Goal: Task Accomplishment & Management: Use online tool/utility

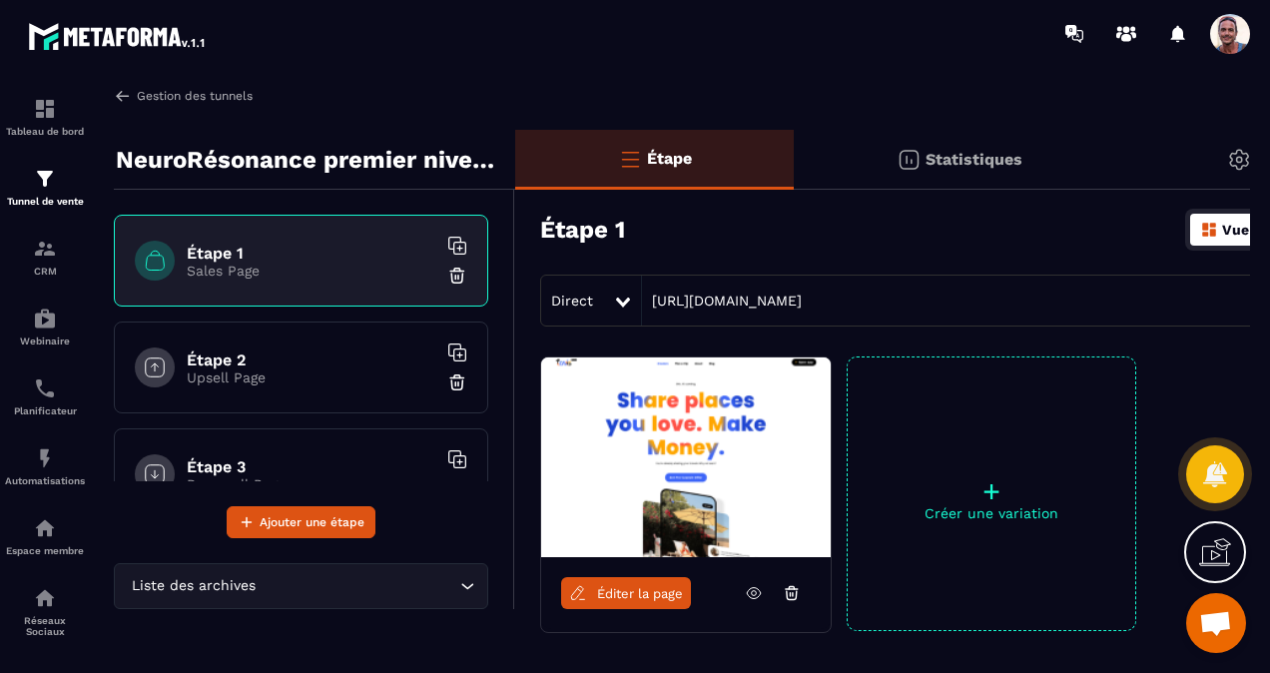
click at [119, 93] on img at bounding box center [123, 96] width 18 height 18
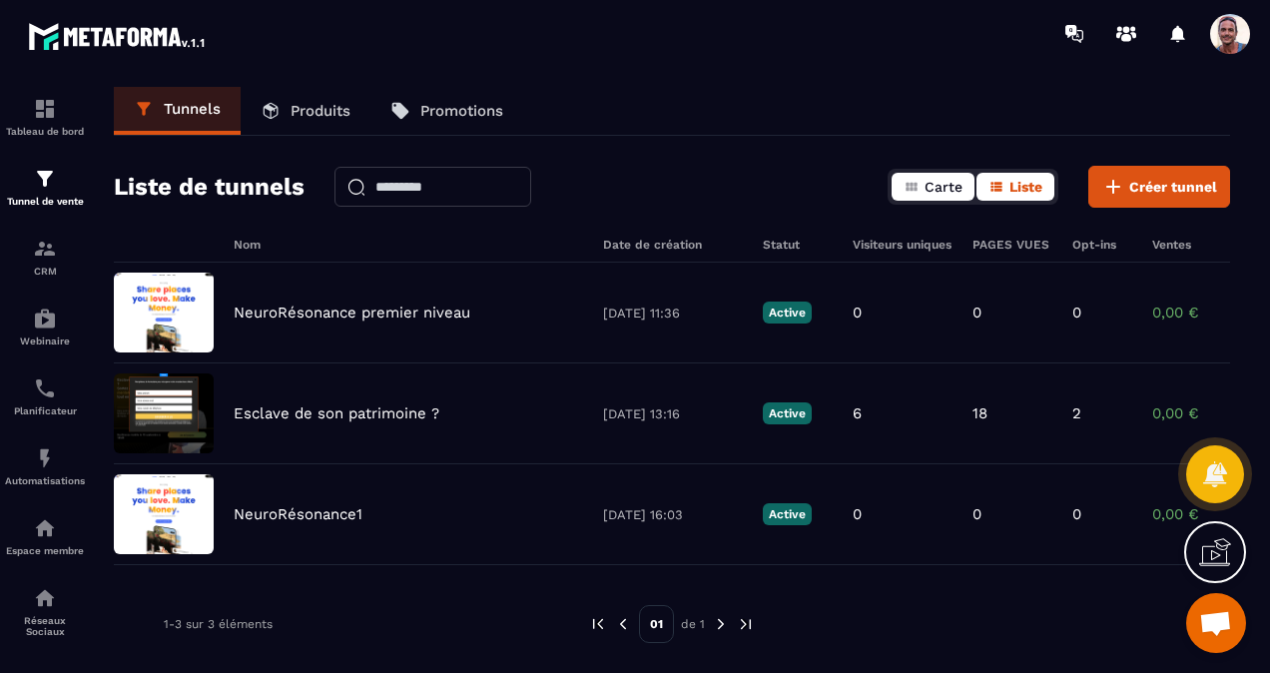
click at [911, 191] on icon "button" at bounding box center [912, 187] width 16 height 16
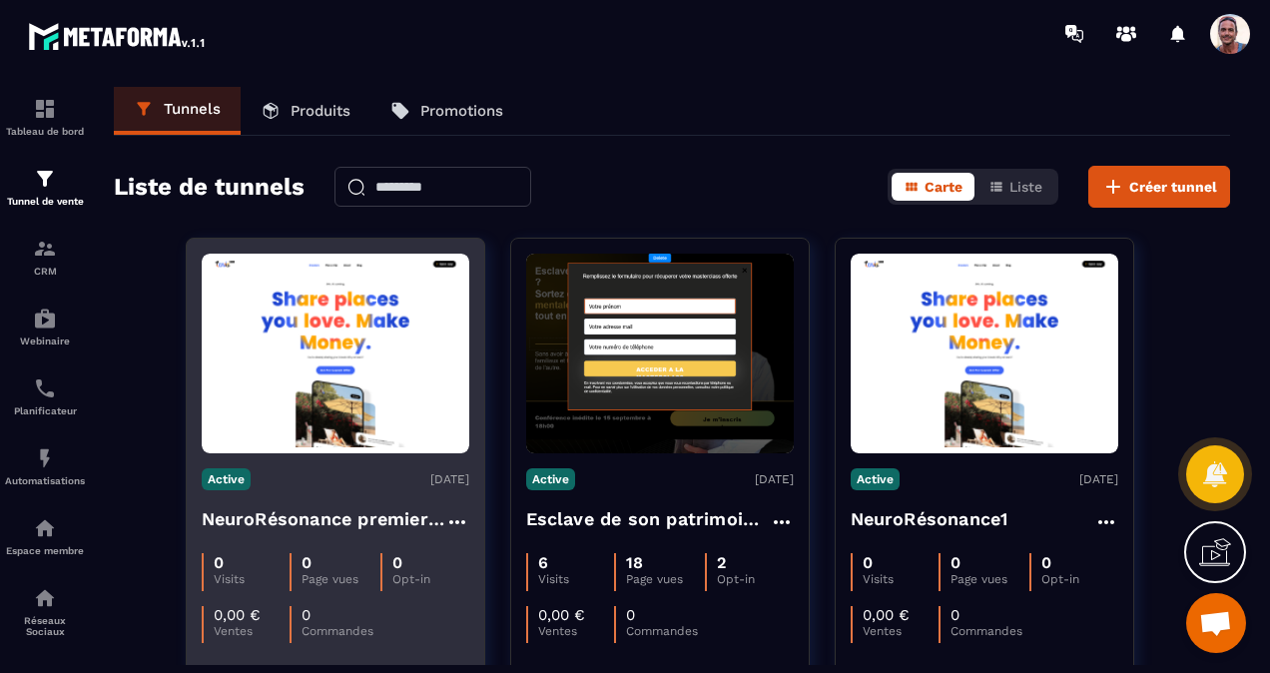
click at [455, 515] on icon at bounding box center [457, 522] width 24 height 24
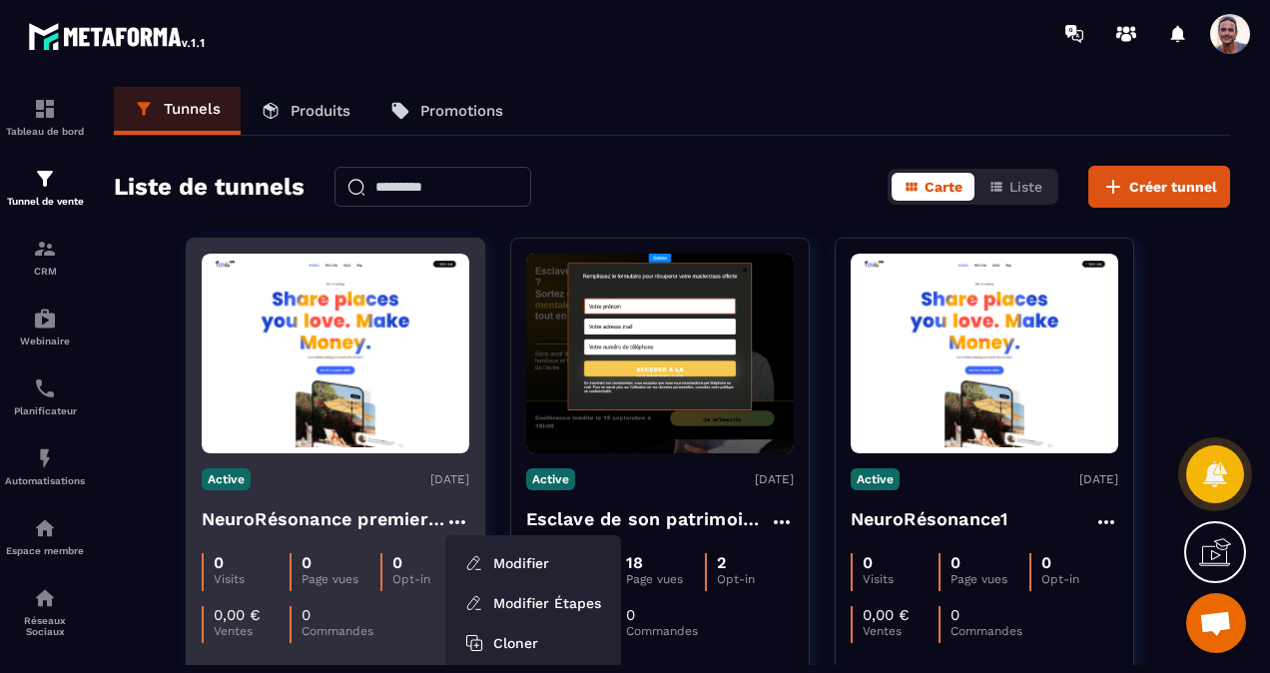
click at [461, 513] on icon at bounding box center [457, 522] width 24 height 24
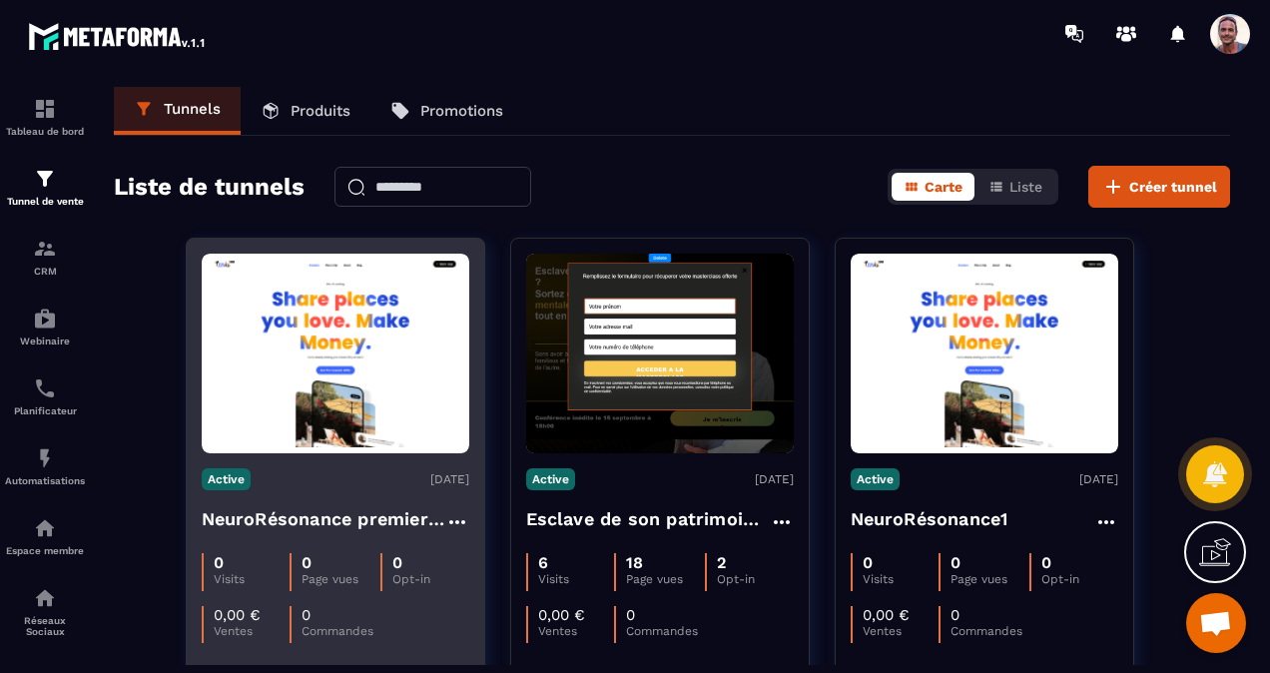
click at [461, 512] on icon at bounding box center [457, 522] width 24 height 24
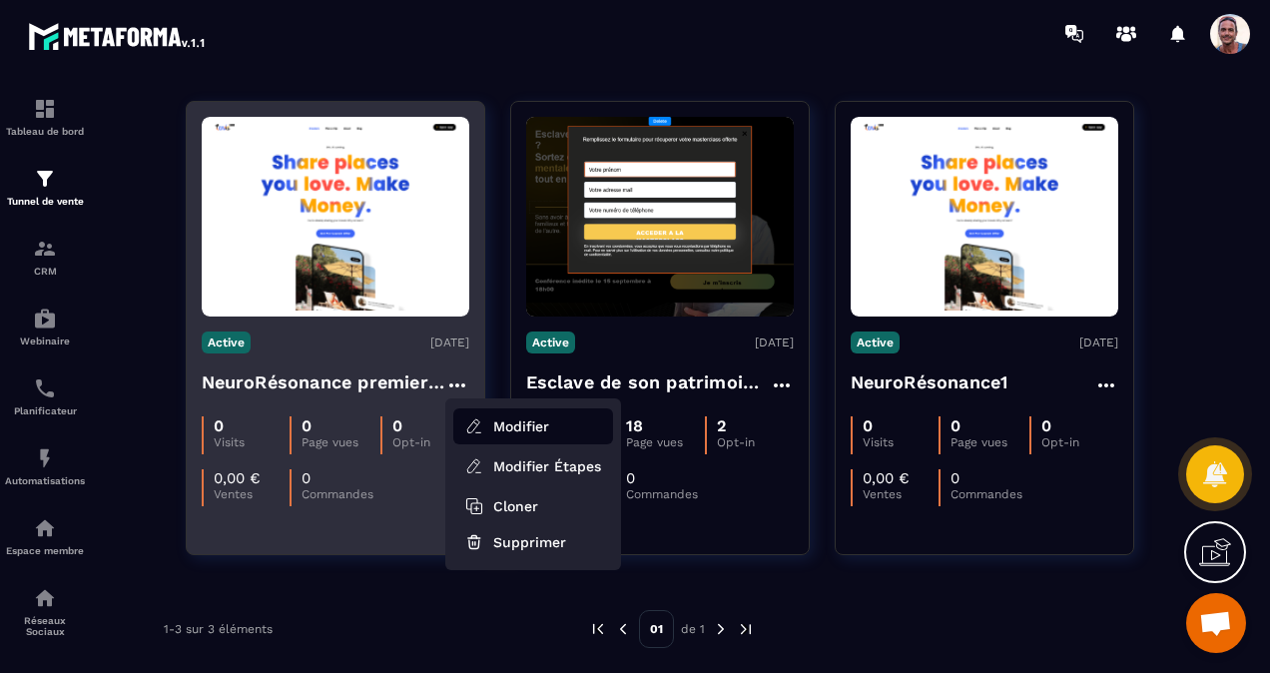
scroll to position [138, 0]
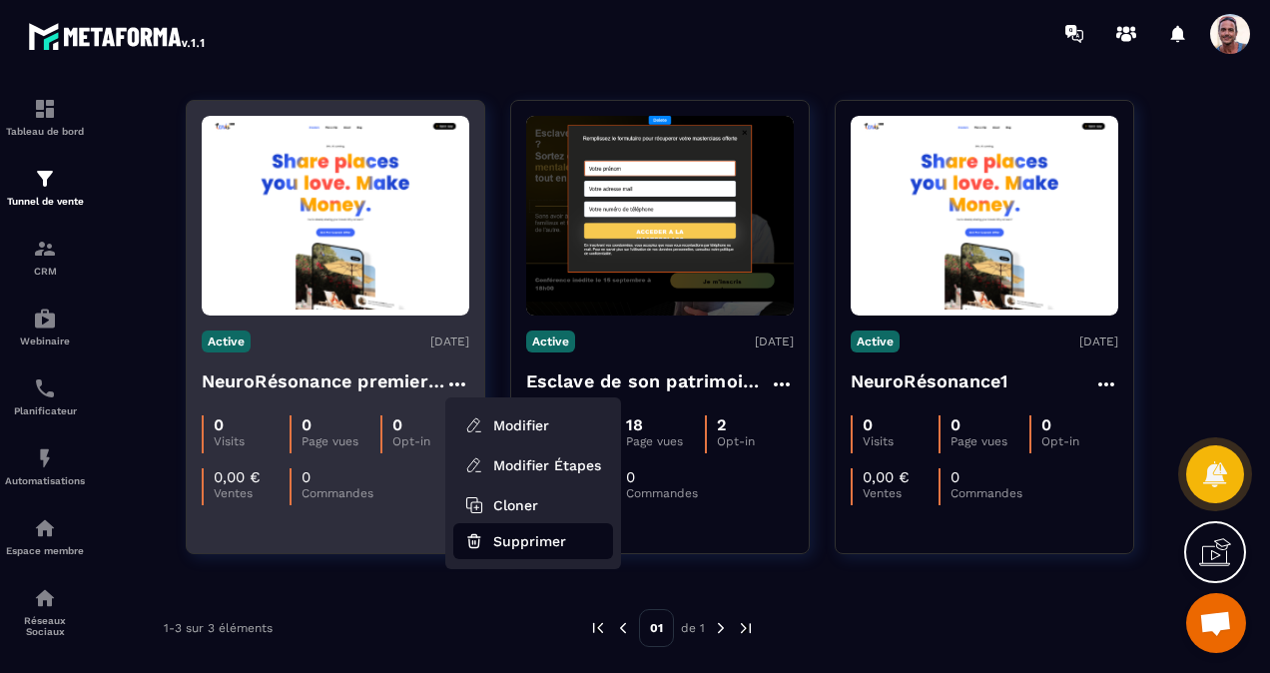
click at [519, 543] on button "Supprimer" at bounding box center [533, 541] width 160 height 36
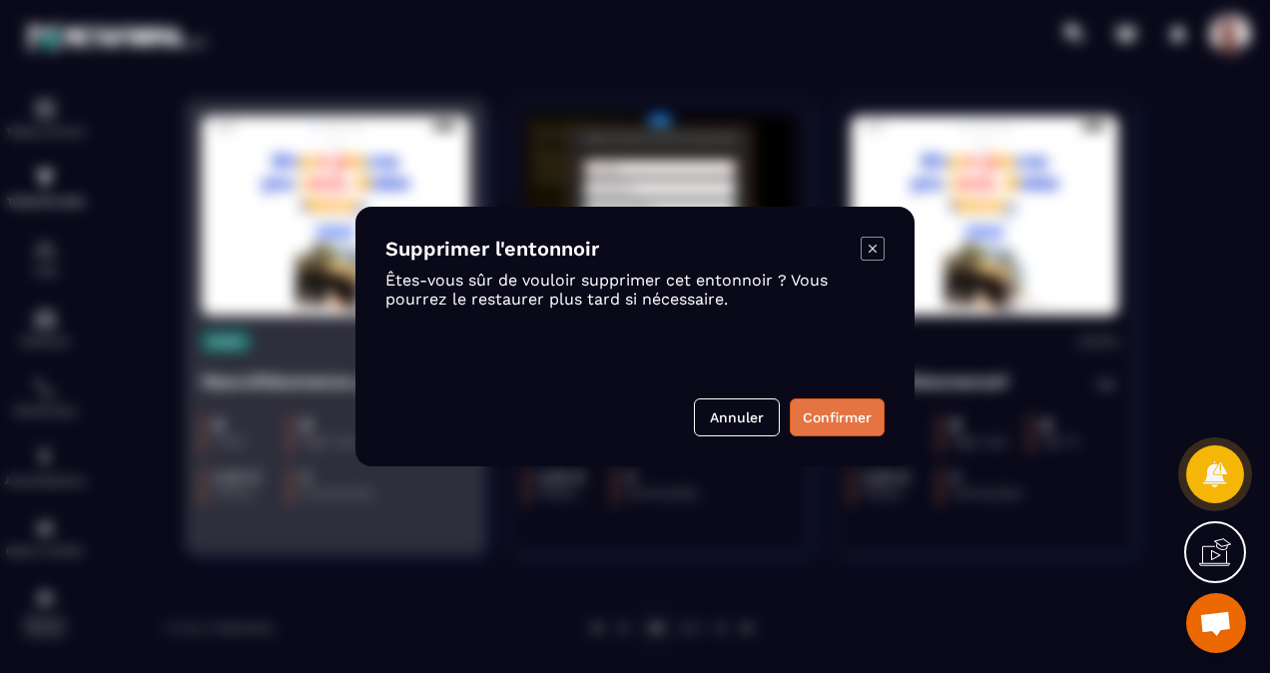
click at [819, 427] on button "Confirmer" at bounding box center [837, 417] width 95 height 38
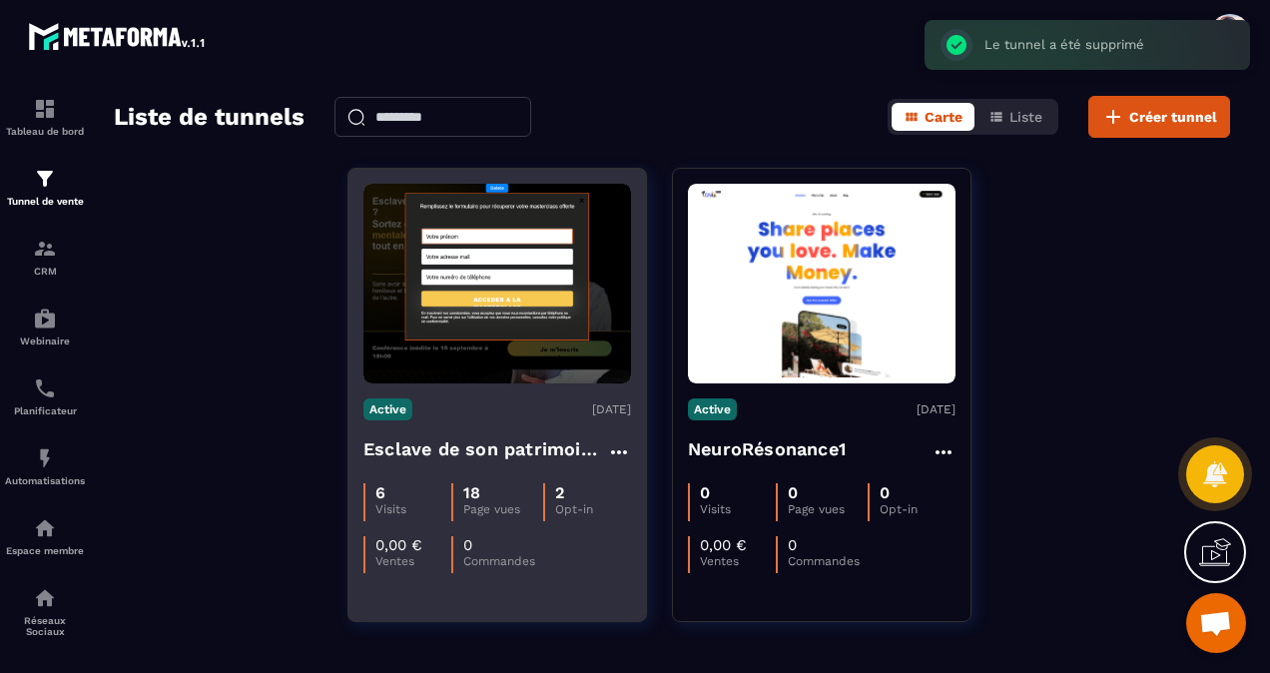
scroll to position [0, 0]
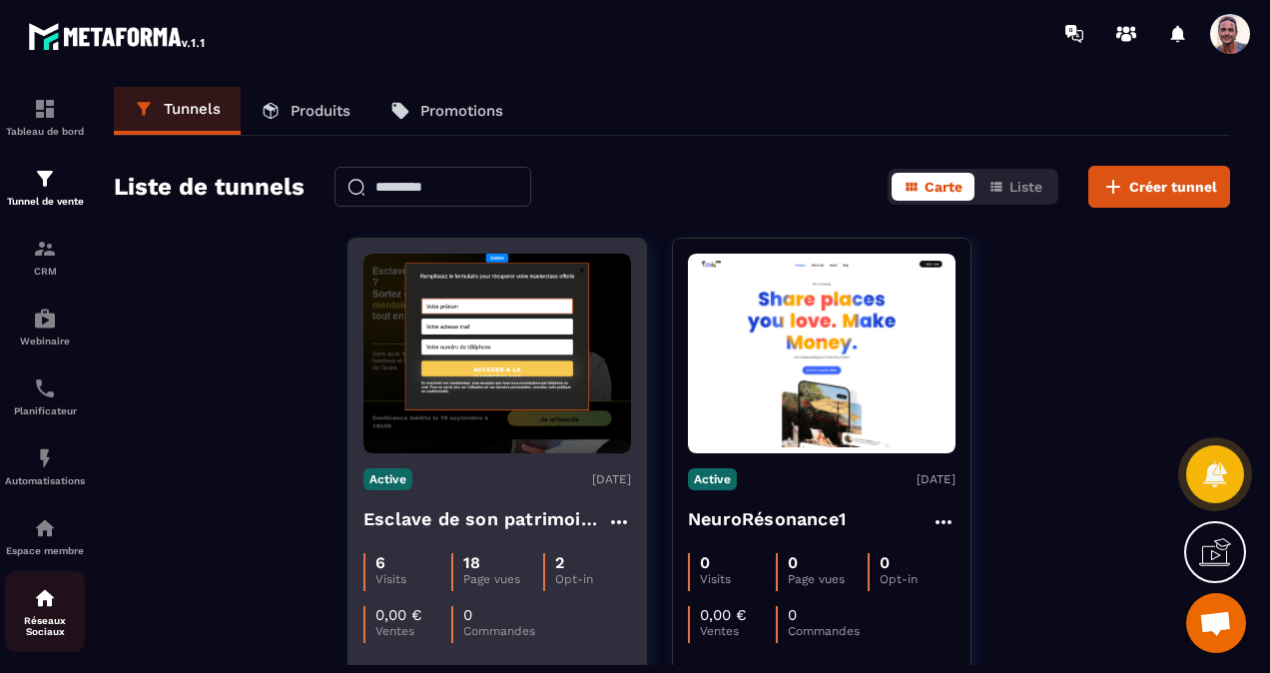
click at [36, 637] on p "Réseaux Sociaux" at bounding box center [45, 626] width 80 height 22
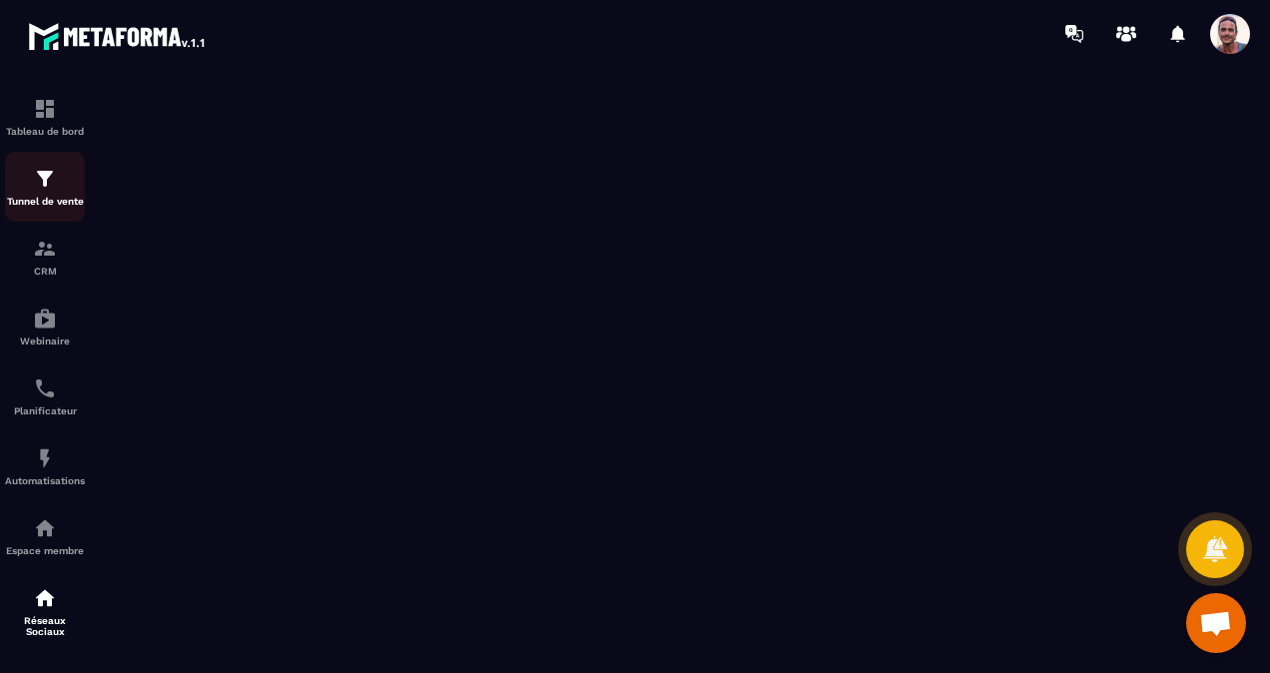
click at [42, 196] on div "Tunnel de vente" at bounding box center [45, 187] width 80 height 40
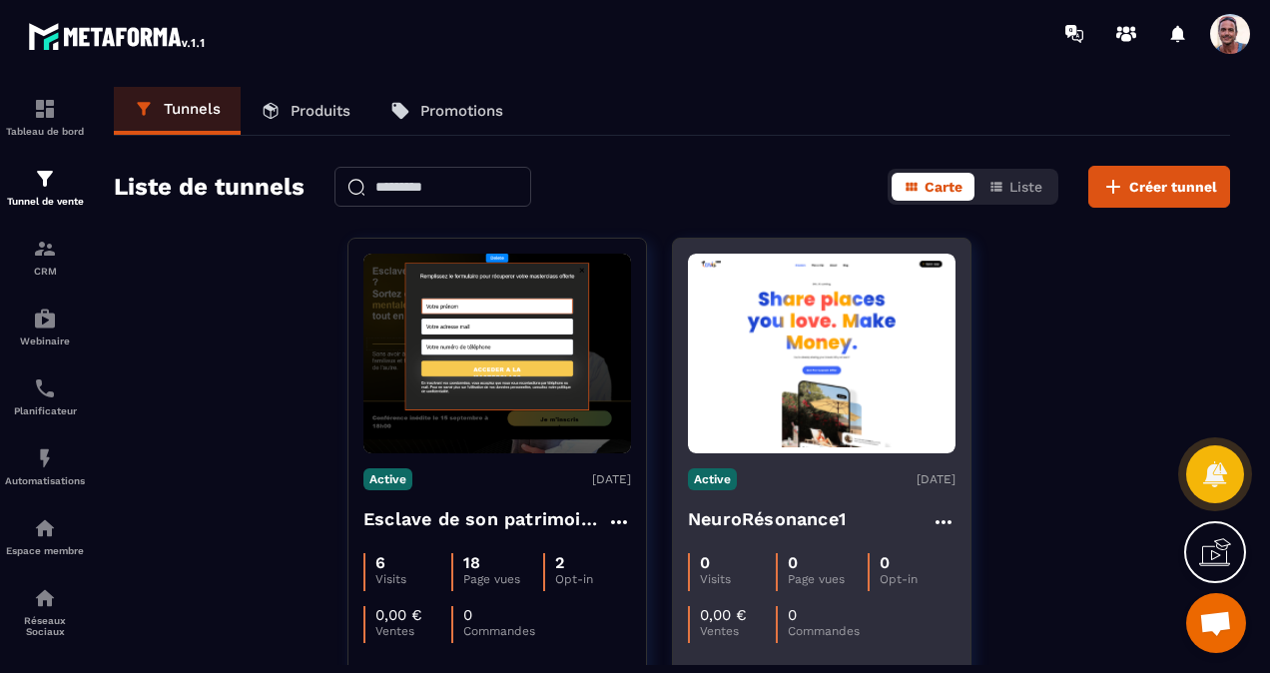
click at [853, 429] on img at bounding box center [822, 354] width 268 height 189
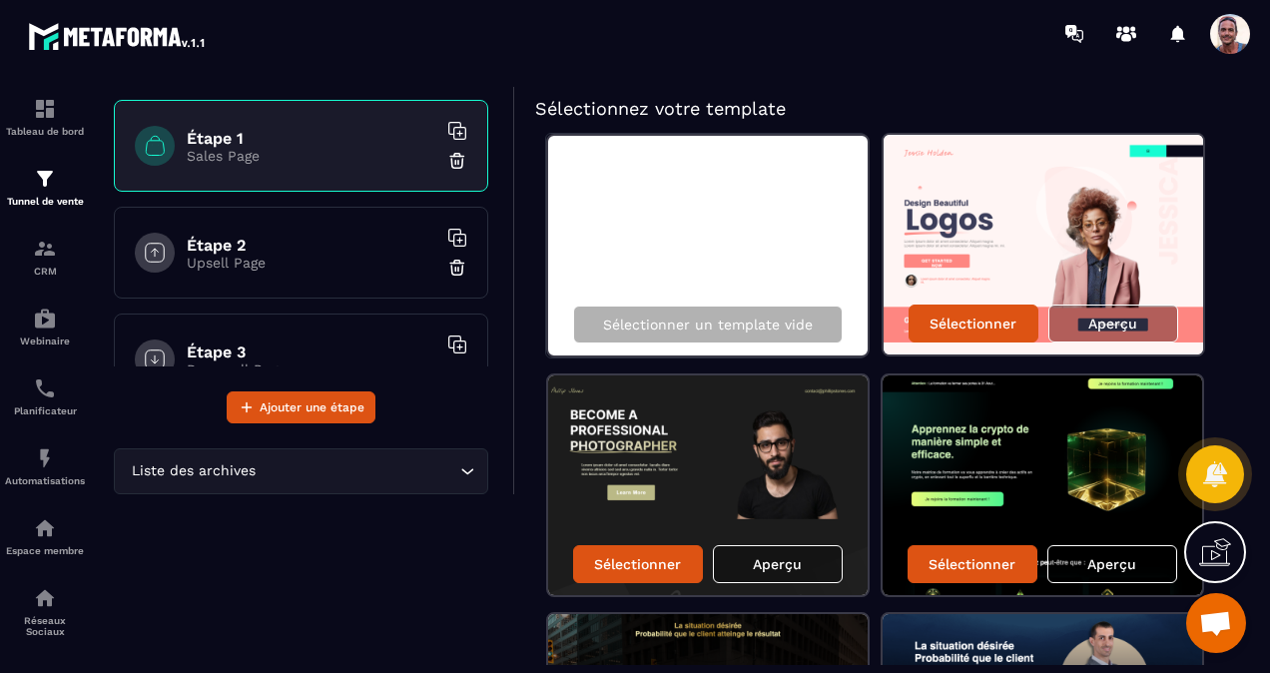
scroll to position [43, 0]
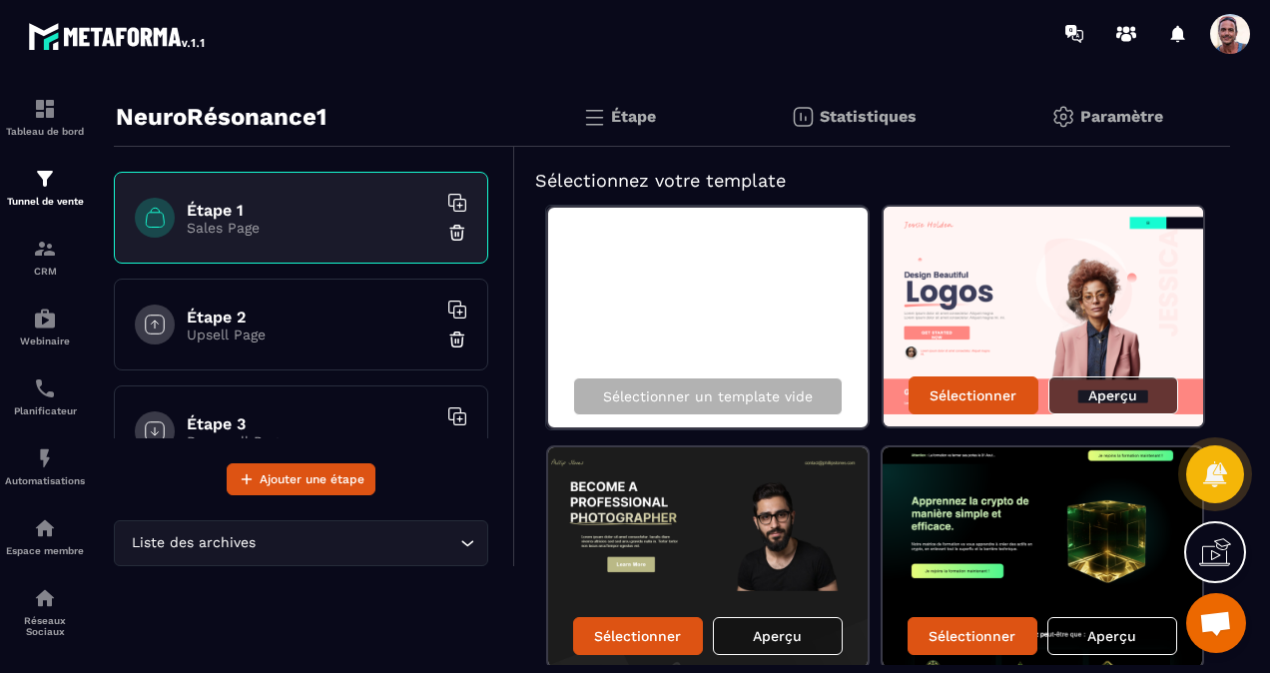
click at [1127, 396] on p "Aperçu" at bounding box center [1113, 396] width 49 height 16
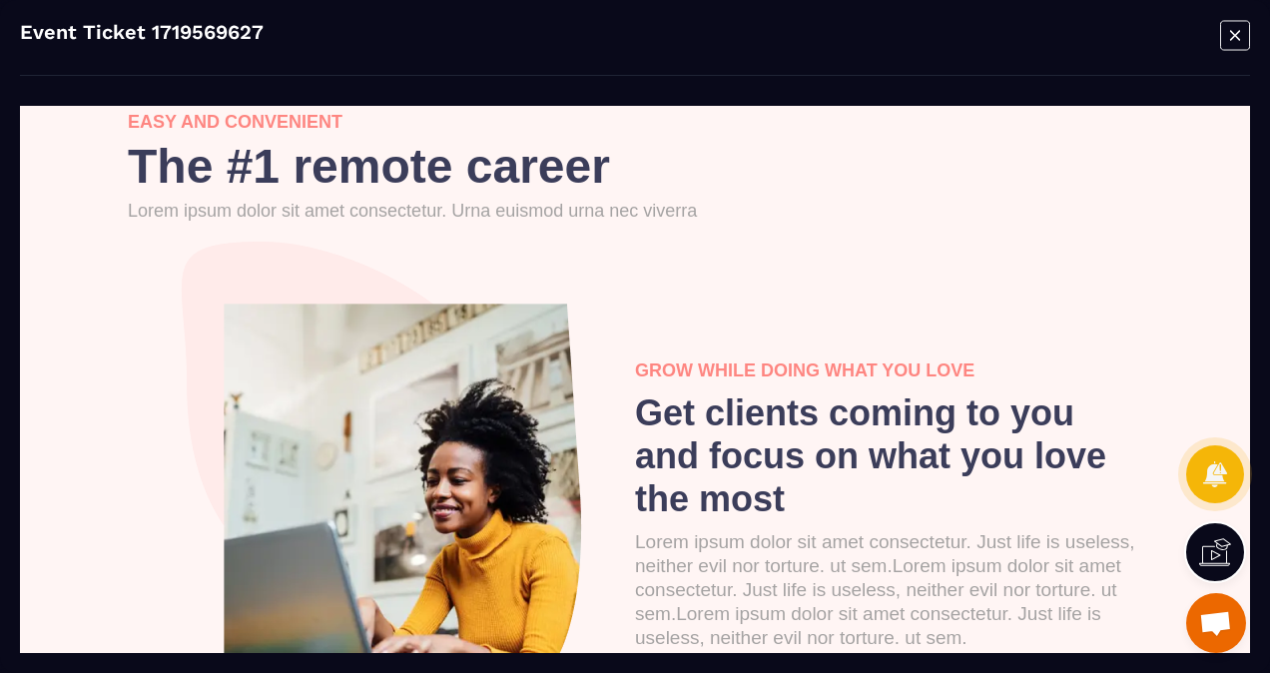
scroll to position [2996, 0]
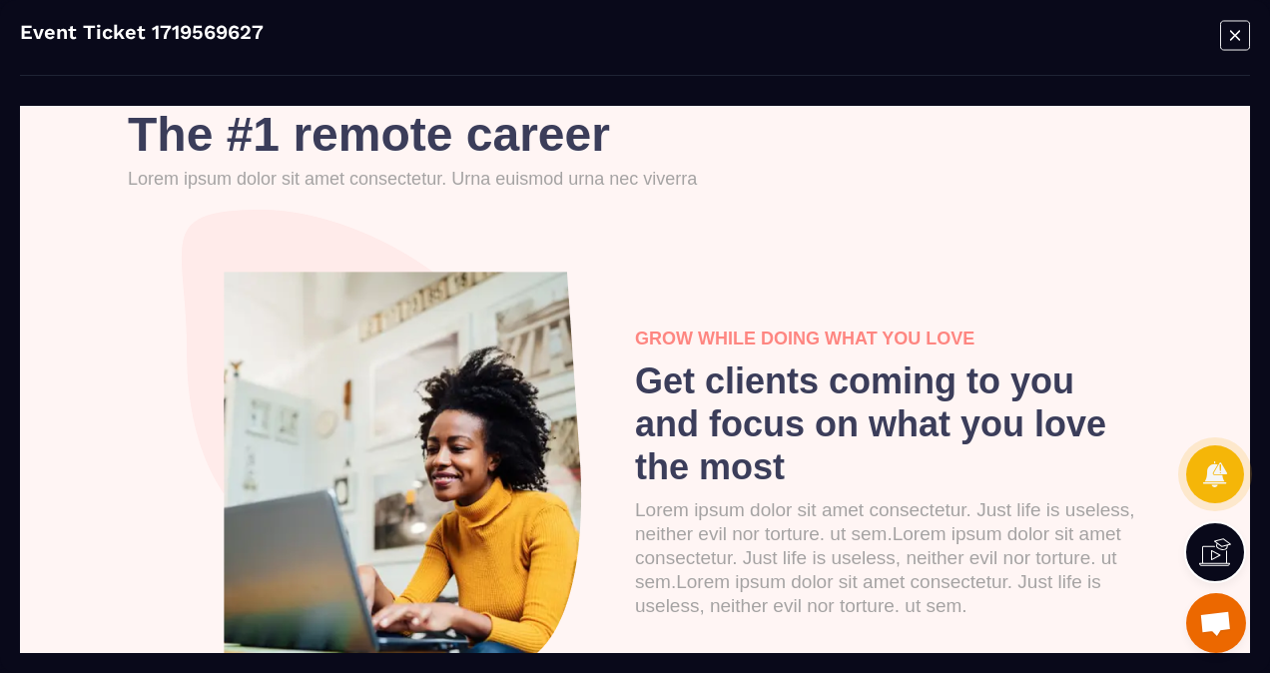
click at [1242, 38] on icon "Modal window" at bounding box center [1235, 35] width 30 height 31
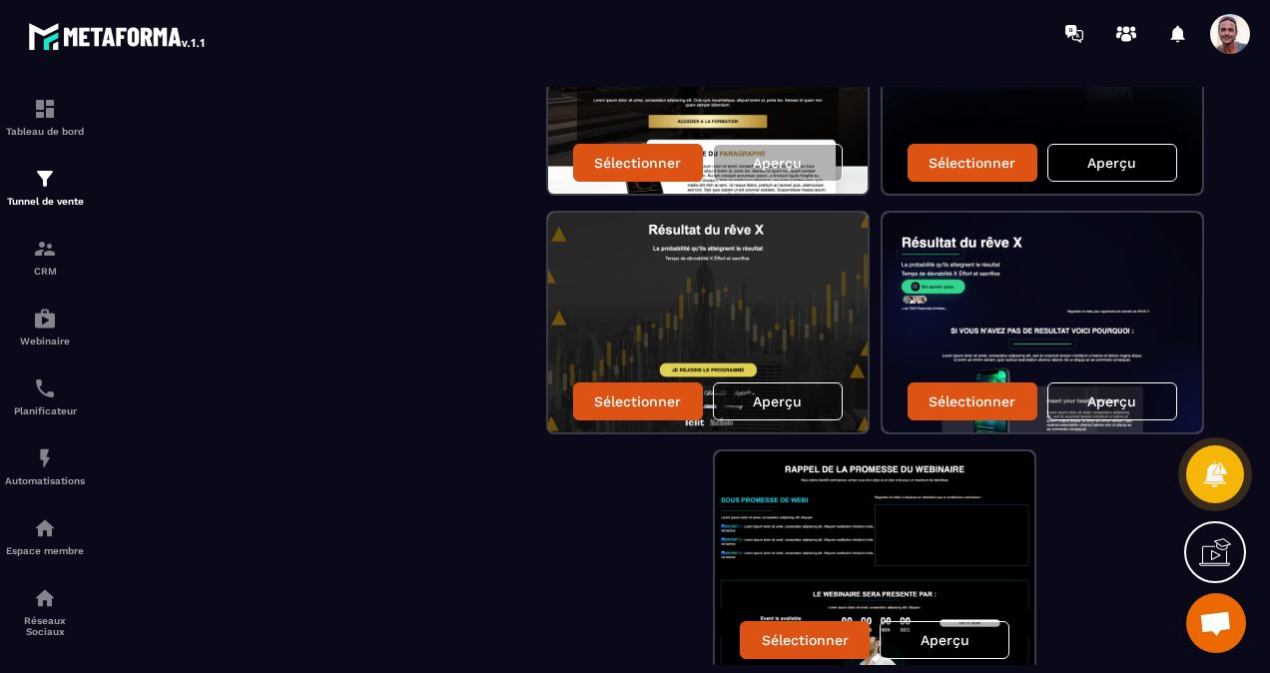
scroll to position [642, 0]
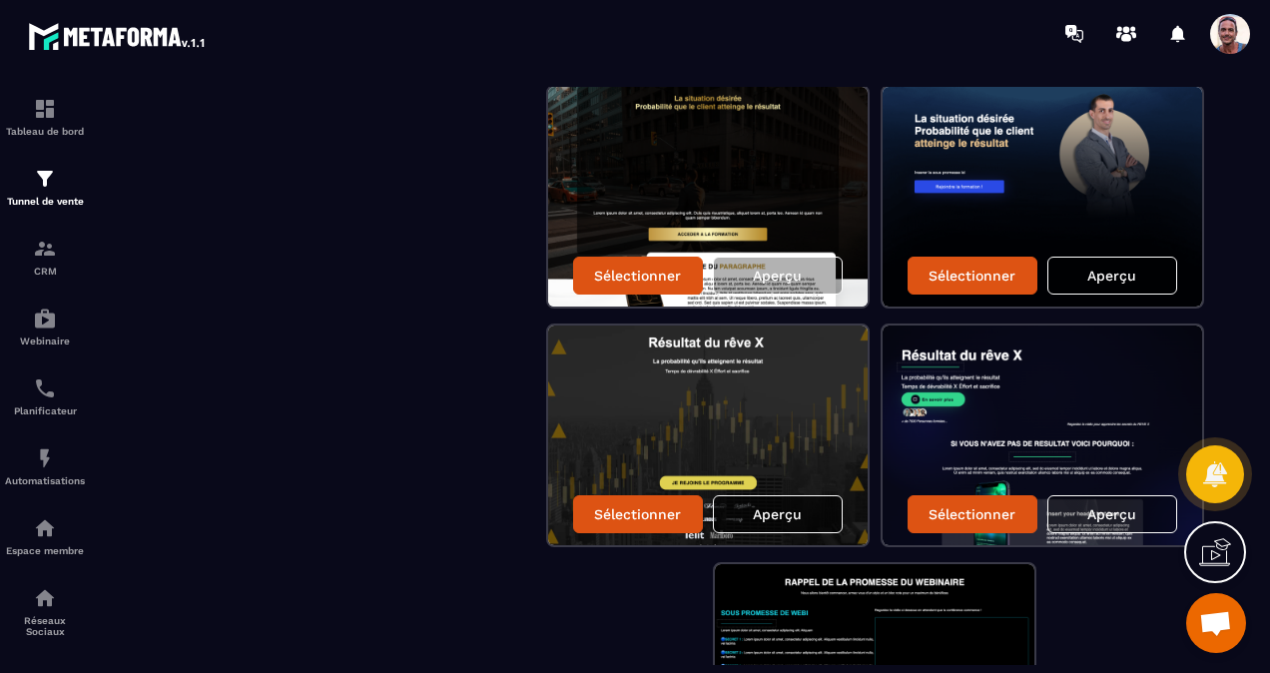
click at [785, 515] on p "Aperçu" at bounding box center [777, 514] width 49 height 16
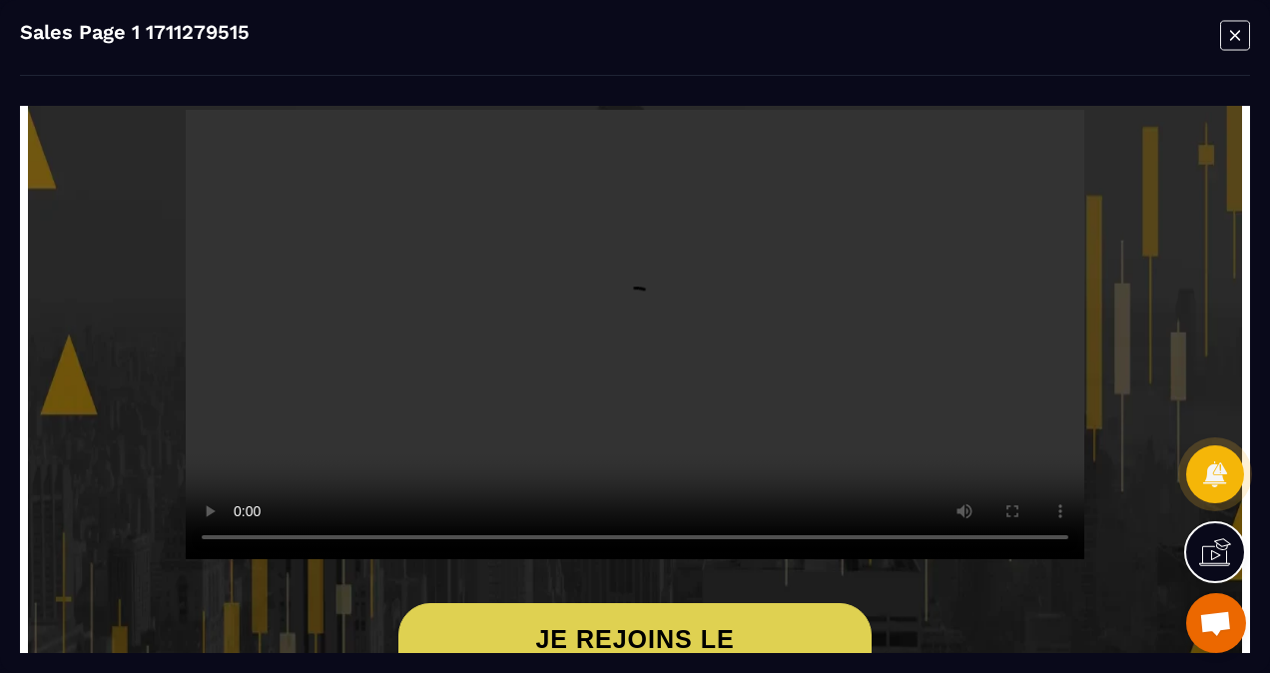
scroll to position [399, 0]
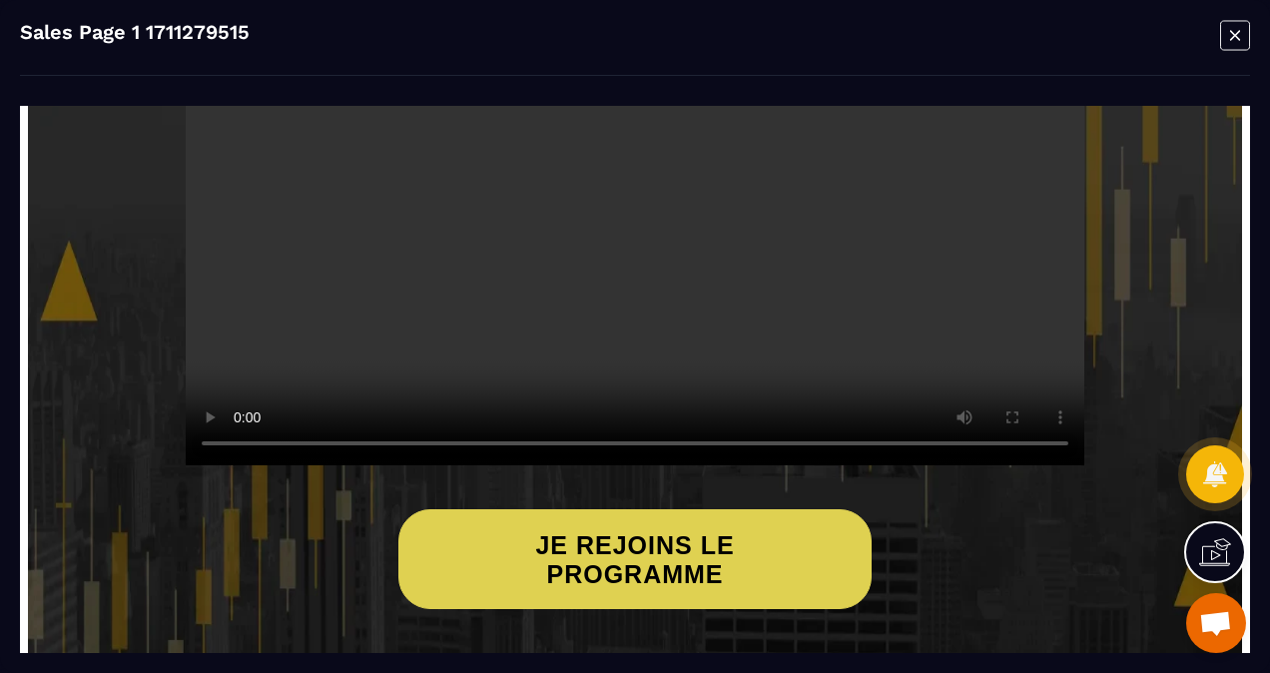
click at [667, 536] on div "JE REJOINS LE PROGRAMME" at bounding box center [635, 560] width 372 height 58
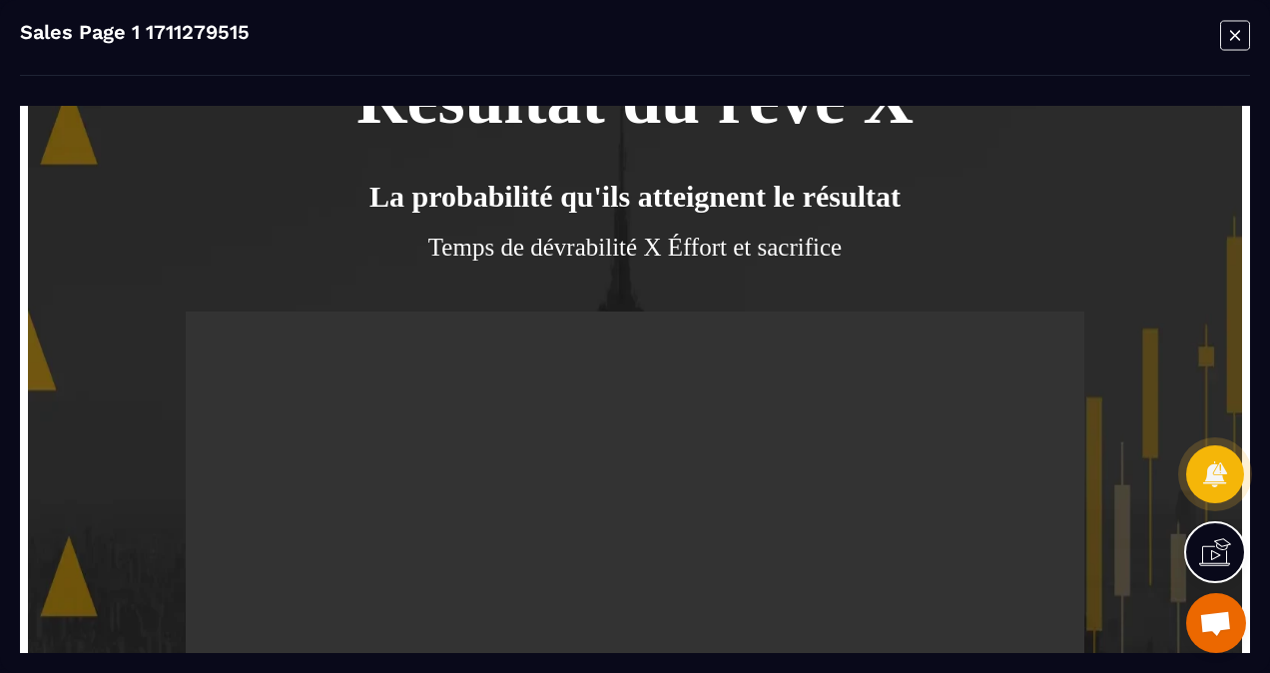
scroll to position [0, 0]
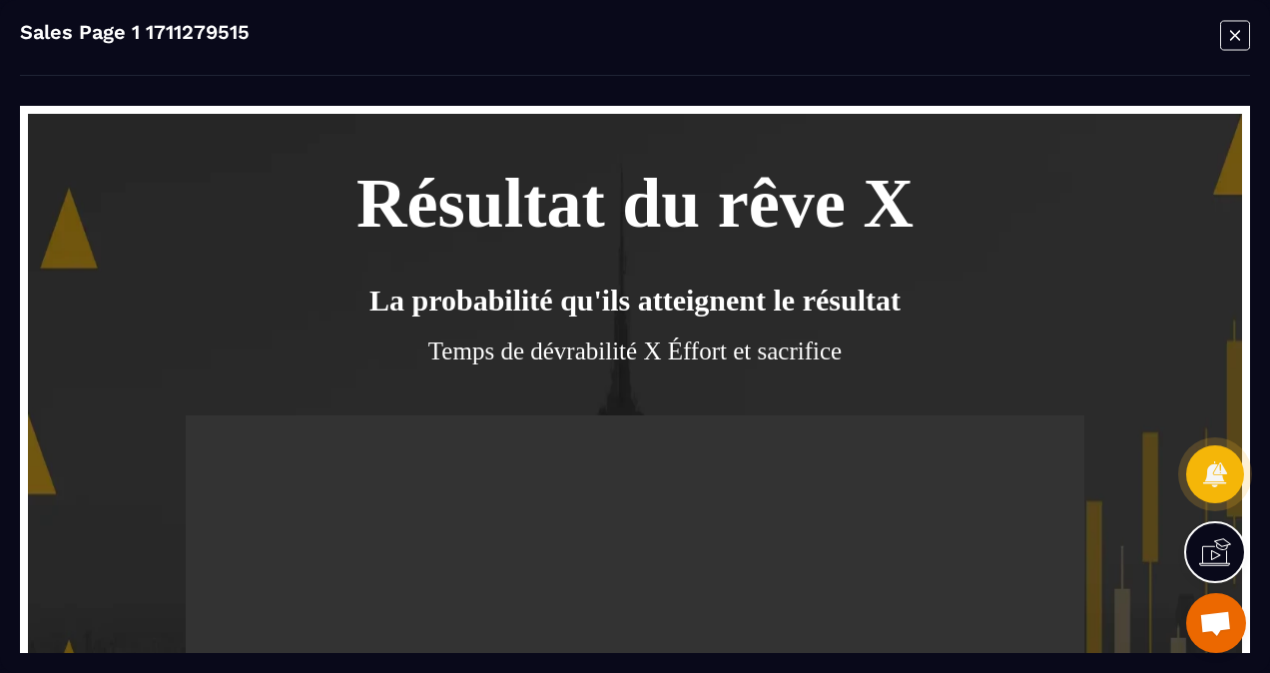
click at [1234, 46] on icon "Modal window" at bounding box center [1235, 35] width 30 height 31
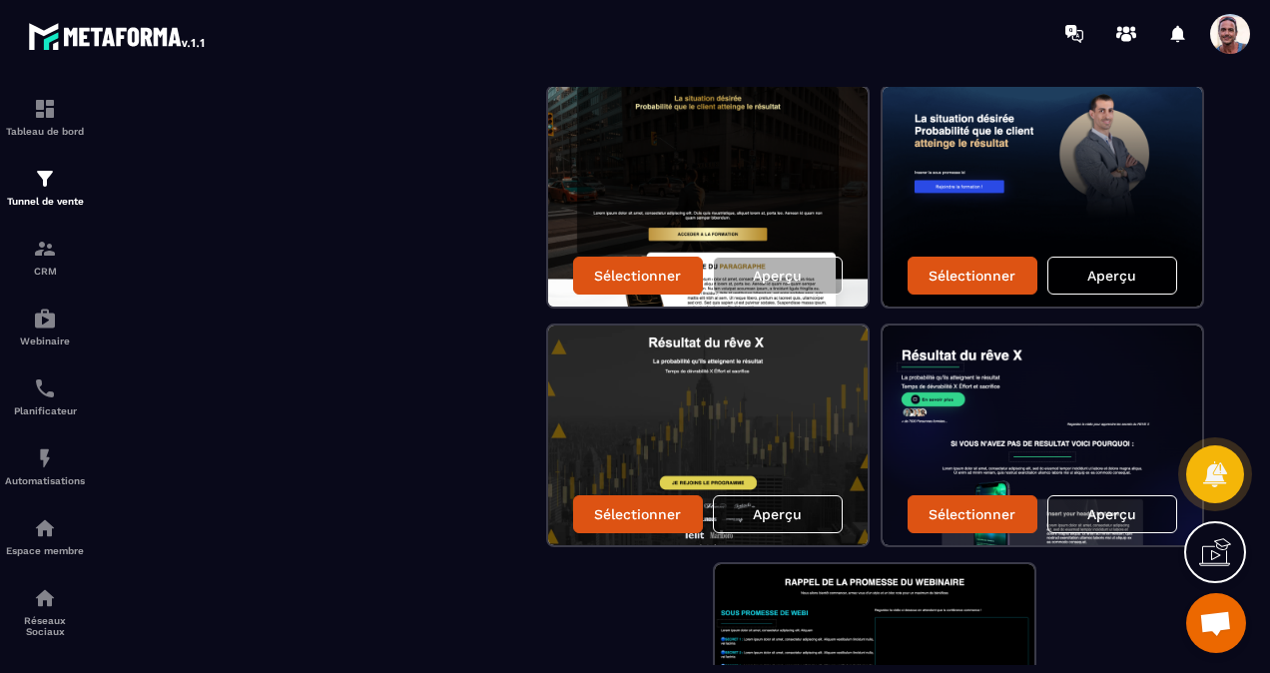
click at [1065, 273] on div "Aperçu" at bounding box center [1113, 276] width 130 height 38
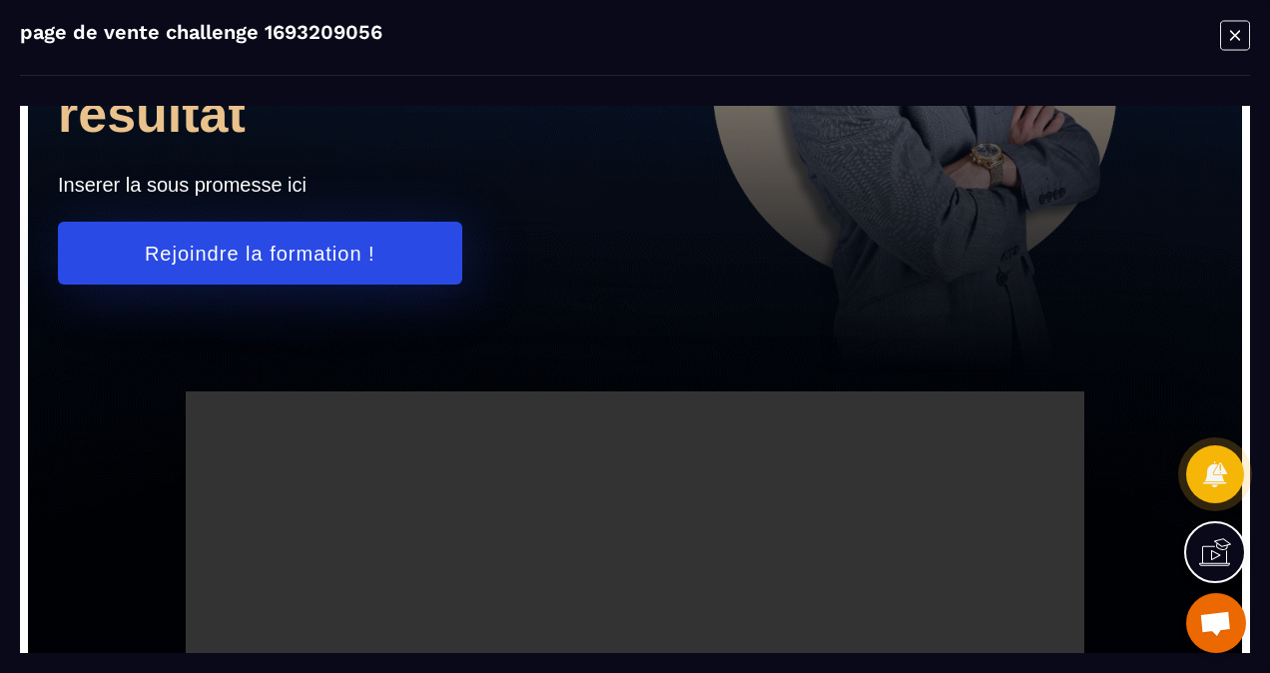
scroll to position [100, 0]
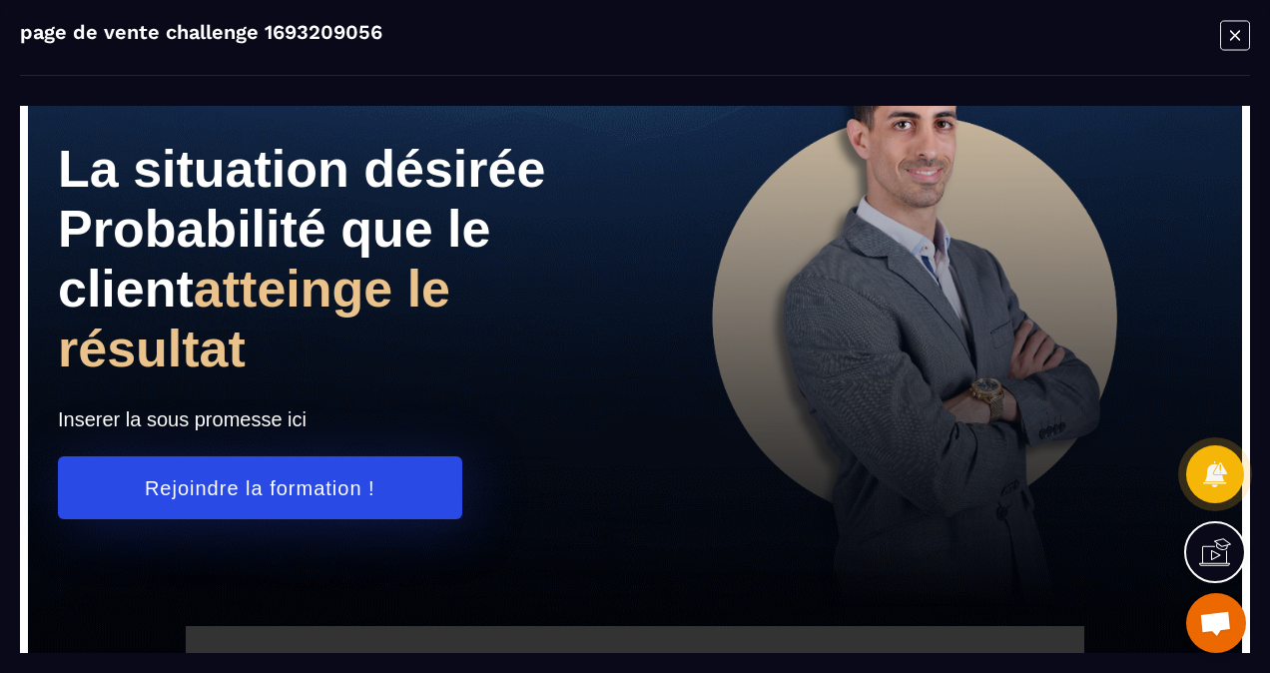
click at [164, 263] on h1 "La situation désirée Probabilité que le client atteinge le résultat" at bounding box center [346, 259] width 577 height 260
click at [1234, 28] on icon "Modal window" at bounding box center [1235, 35] width 30 height 31
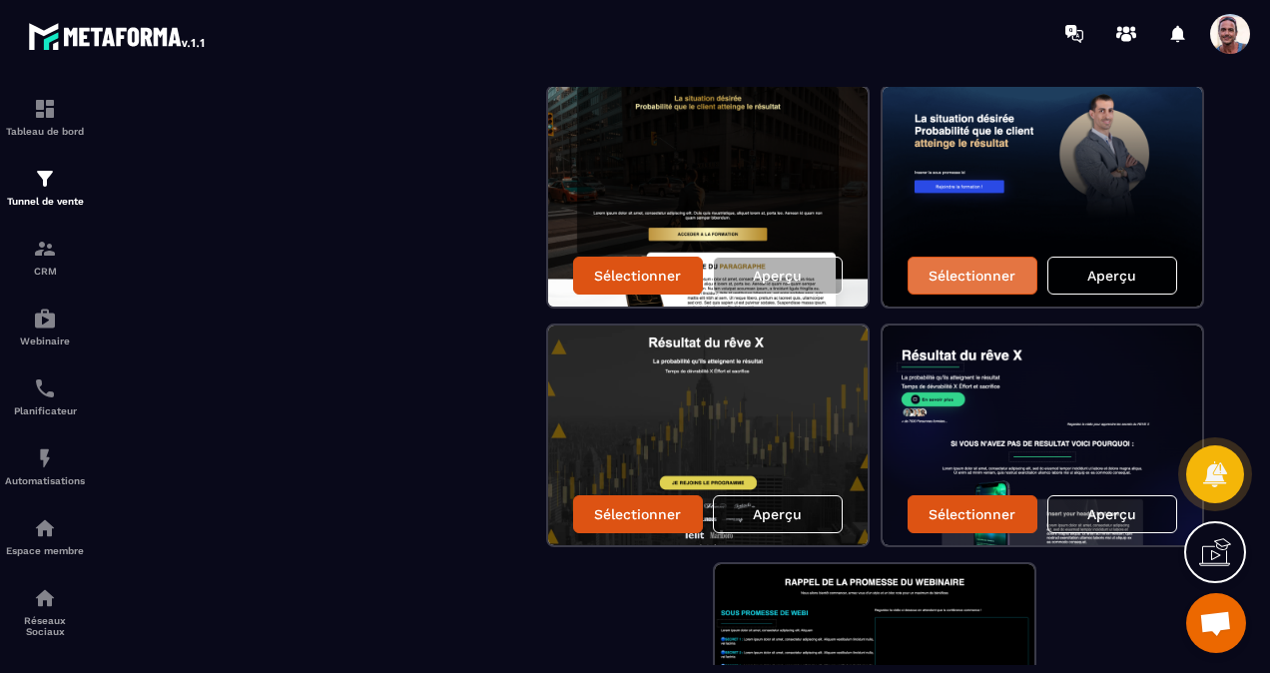
click at [979, 270] on p "Sélectionner" at bounding box center [972, 276] width 87 height 16
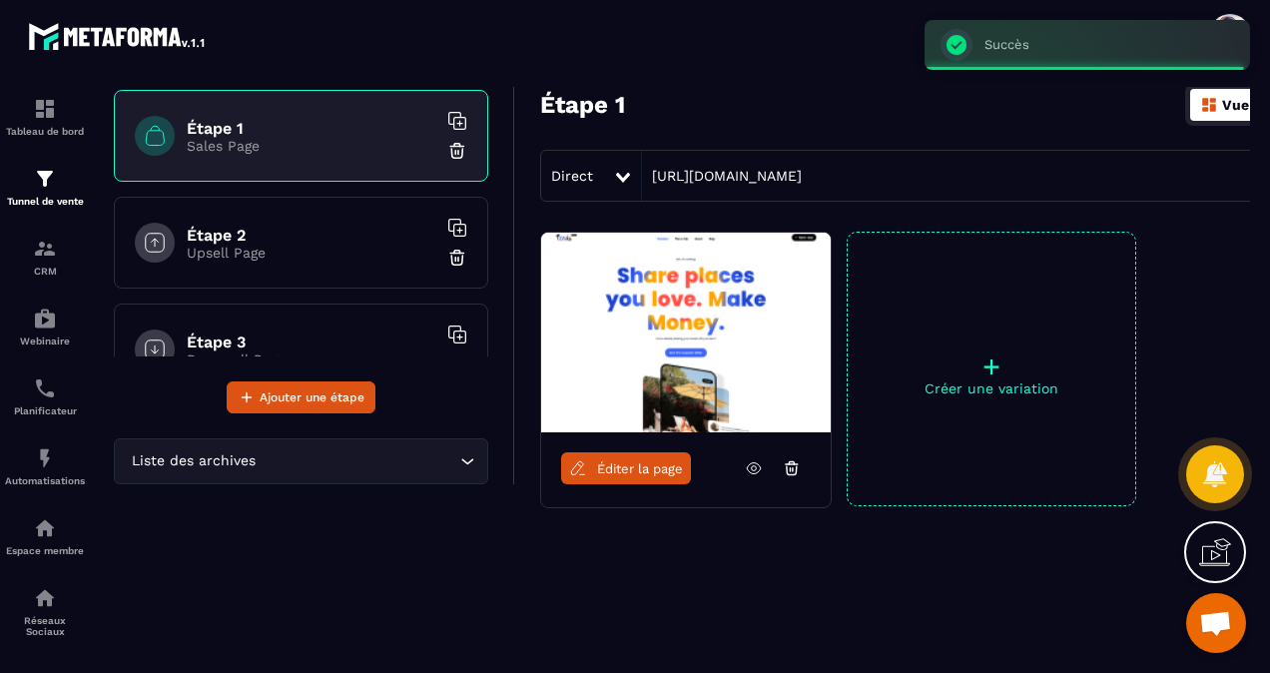
click at [607, 463] on span "Éditer la page" at bounding box center [640, 468] width 86 height 15
